Goal: Navigation & Orientation: Find specific page/section

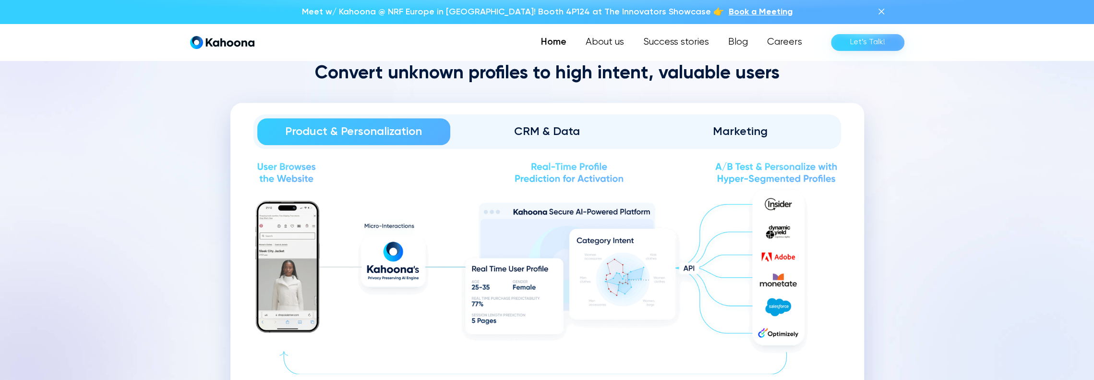
scroll to position [1064, 0]
click at [529, 124] on div "CRM & Data" at bounding box center [547, 130] width 167 height 15
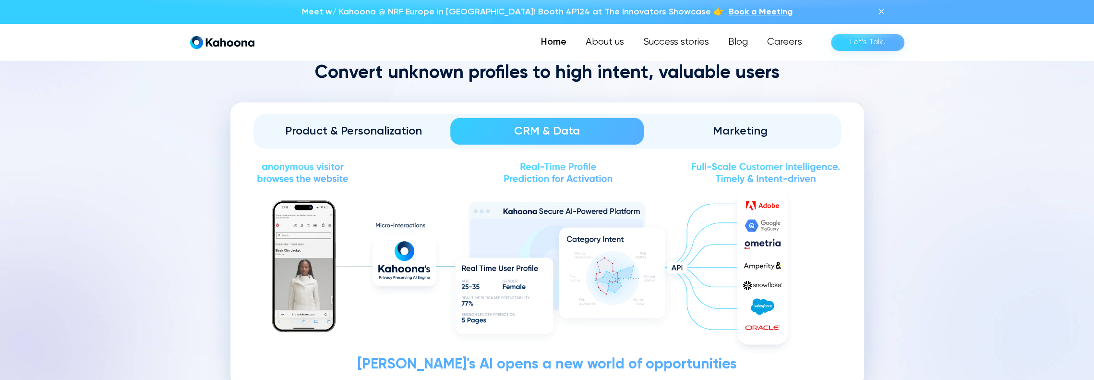
click at [733, 125] on div "Marketing" at bounding box center [740, 130] width 167 height 15
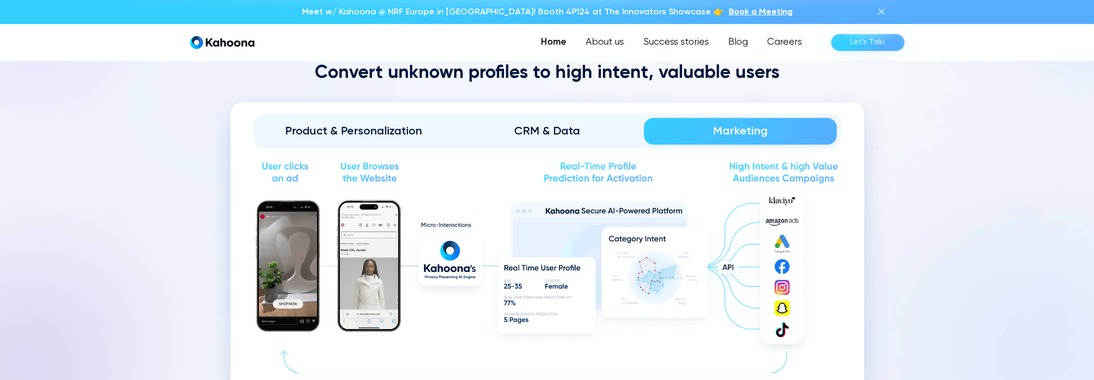
click at [535, 130] on div "CRM & Data" at bounding box center [547, 130] width 167 height 15
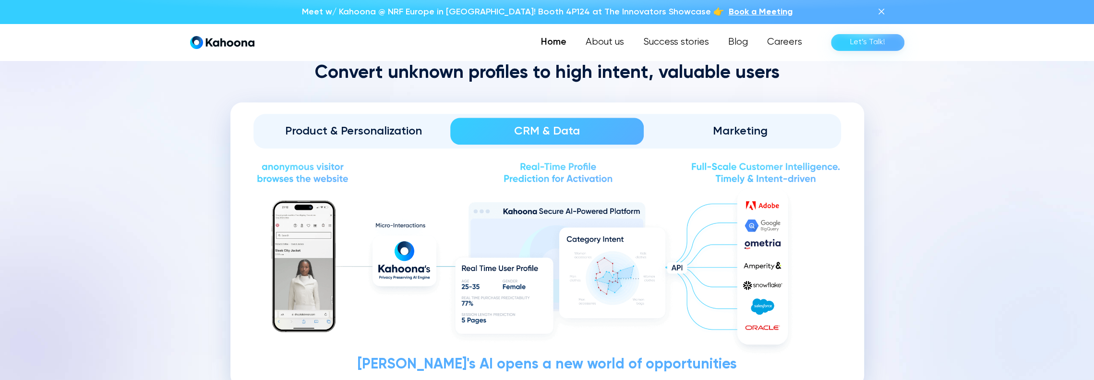
click at [717, 123] on div "Marketing" at bounding box center [740, 130] width 167 height 15
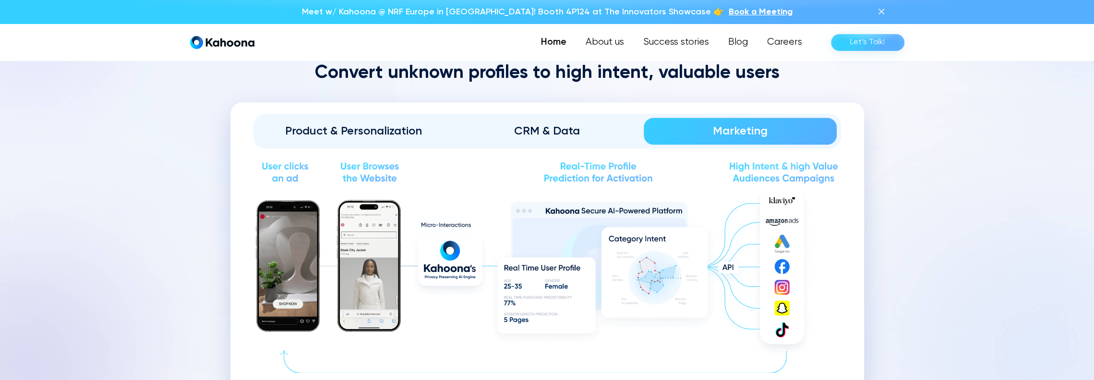
click at [551, 127] on div "CRM & Data" at bounding box center [547, 130] width 167 height 15
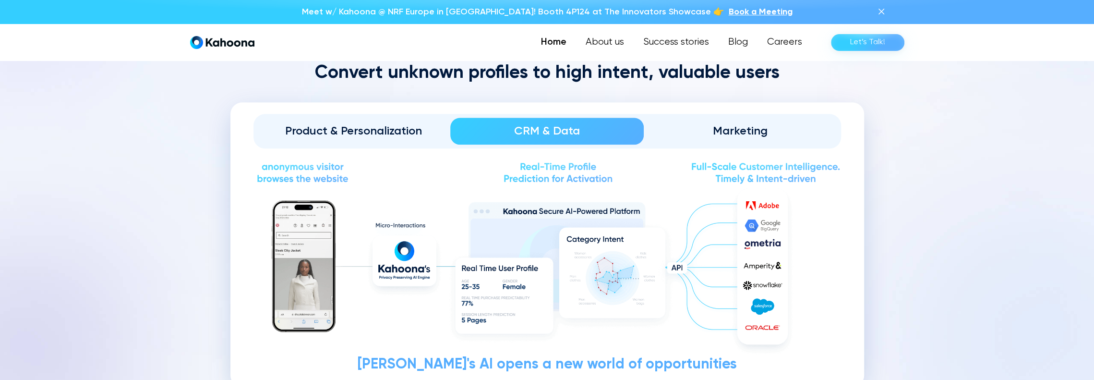
click at [372, 137] on link "Product & Personalization" at bounding box center [353, 131] width 193 height 27
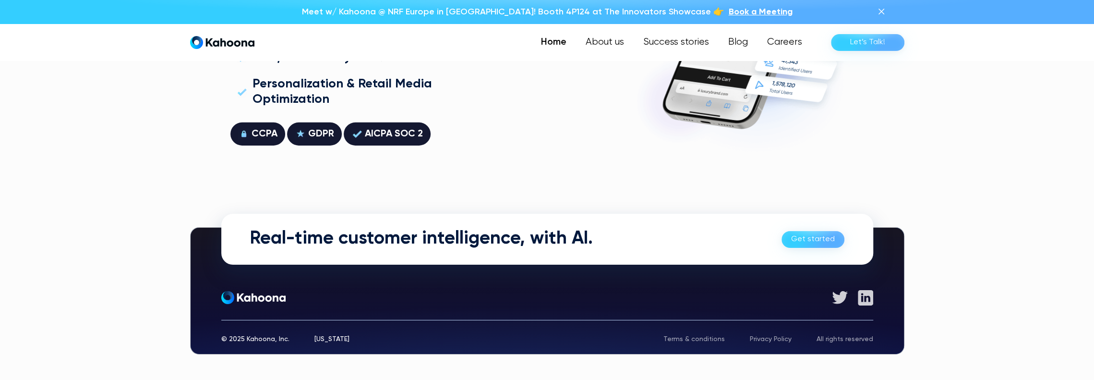
scroll to position [2746, 0]
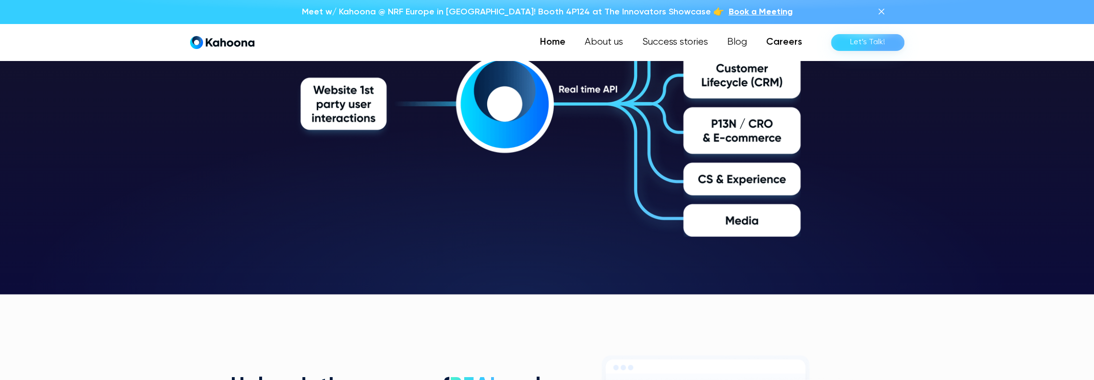
click at [789, 38] on link "Careers" at bounding box center [784, 42] width 55 height 19
